Goal: Find contact information: Find contact information

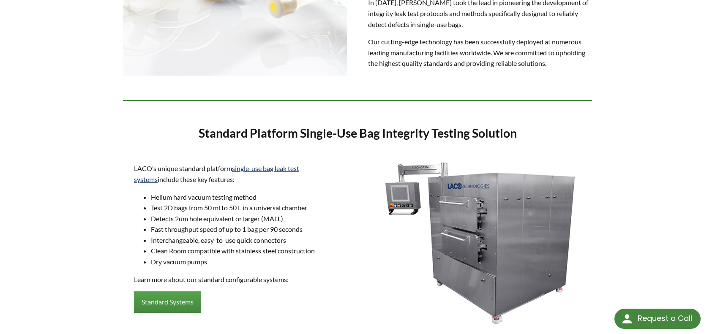
select select "Language Translate Widget"
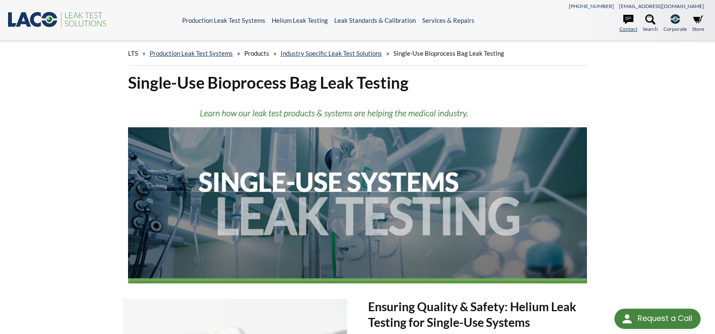
click at [624, 17] on icon at bounding box center [628, 19] width 10 height 9
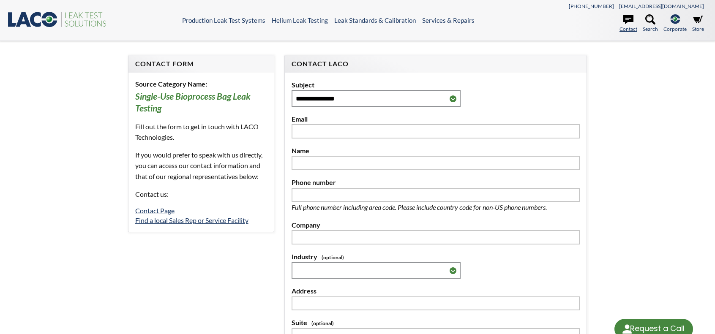
select select "Language Translate Widget"
click at [187, 219] on link "Find a local Sales Rep or Service Facility" at bounding box center [191, 220] width 113 height 8
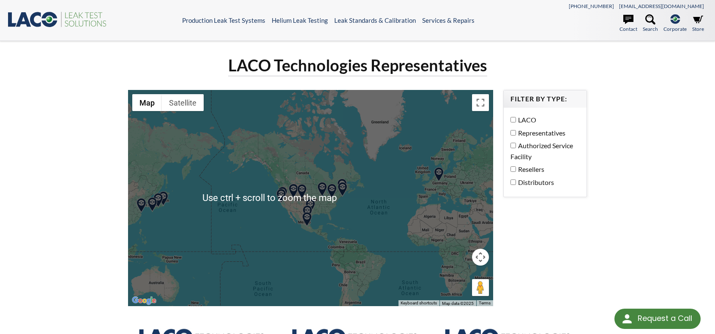
click at [322, 190] on img at bounding box center [322, 189] width 15 height 15
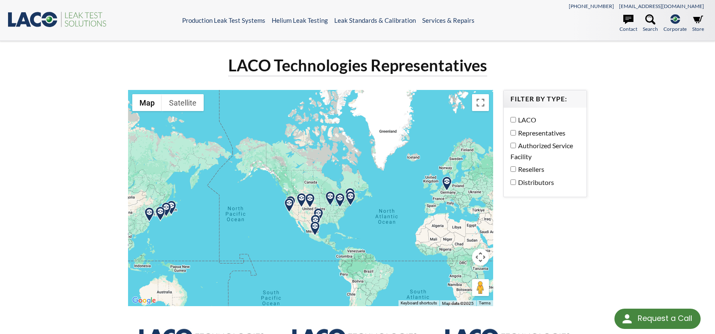
click at [333, 198] on img at bounding box center [340, 200] width 15 height 15
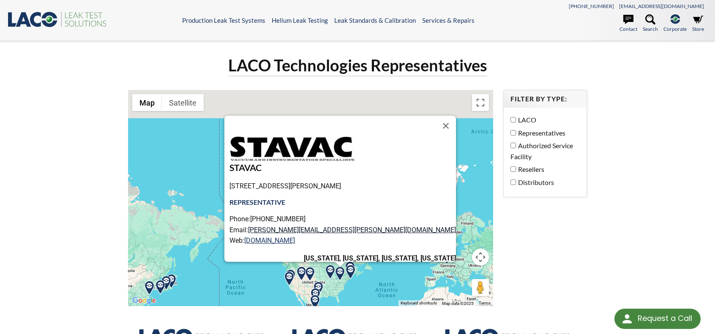
click at [329, 229] on link "[PERSON_NAME][EMAIL_ADDRESS][PERSON_NAME][DOMAIN_NAME]" at bounding box center [352, 230] width 208 height 8
